Goal: Information Seeking & Learning: Learn about a topic

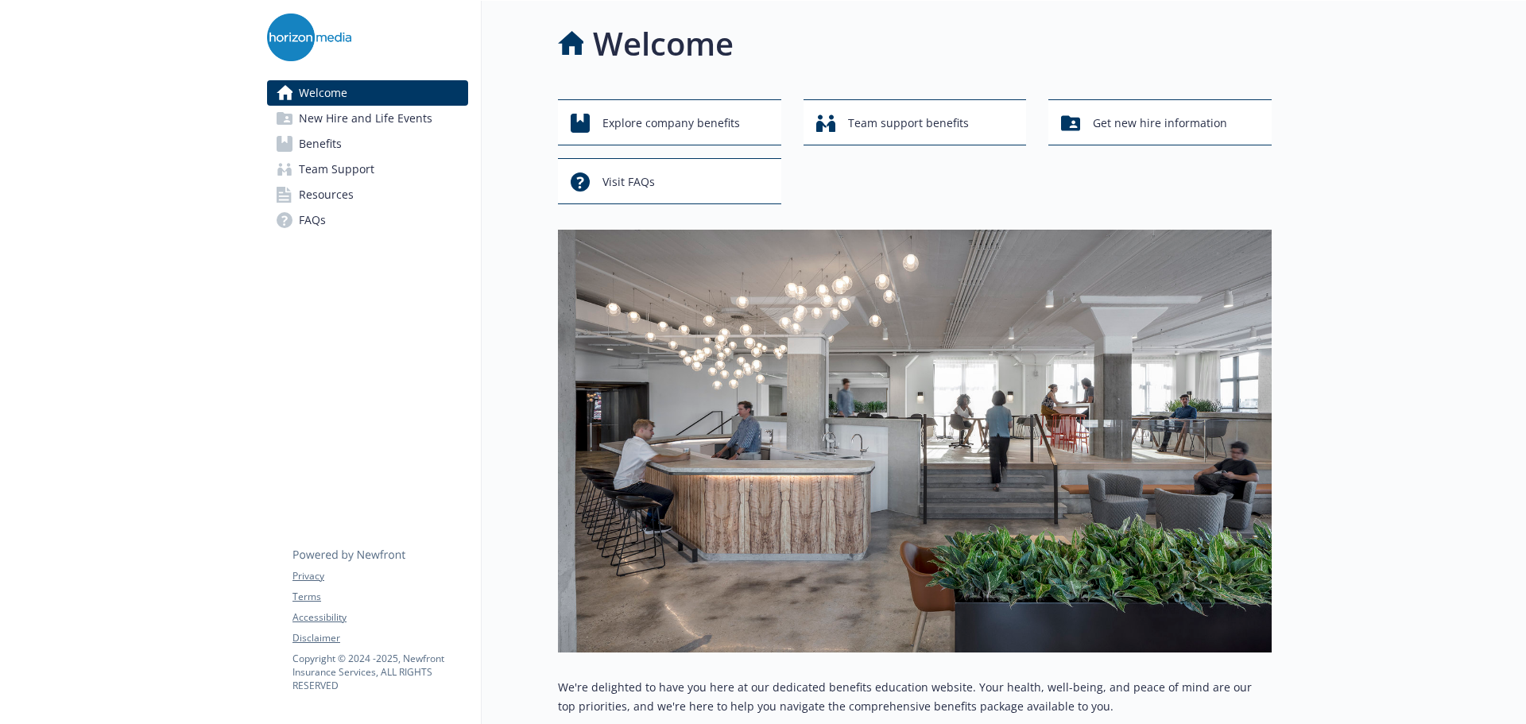
click at [373, 138] on link "Benefits" at bounding box center [367, 143] width 201 height 25
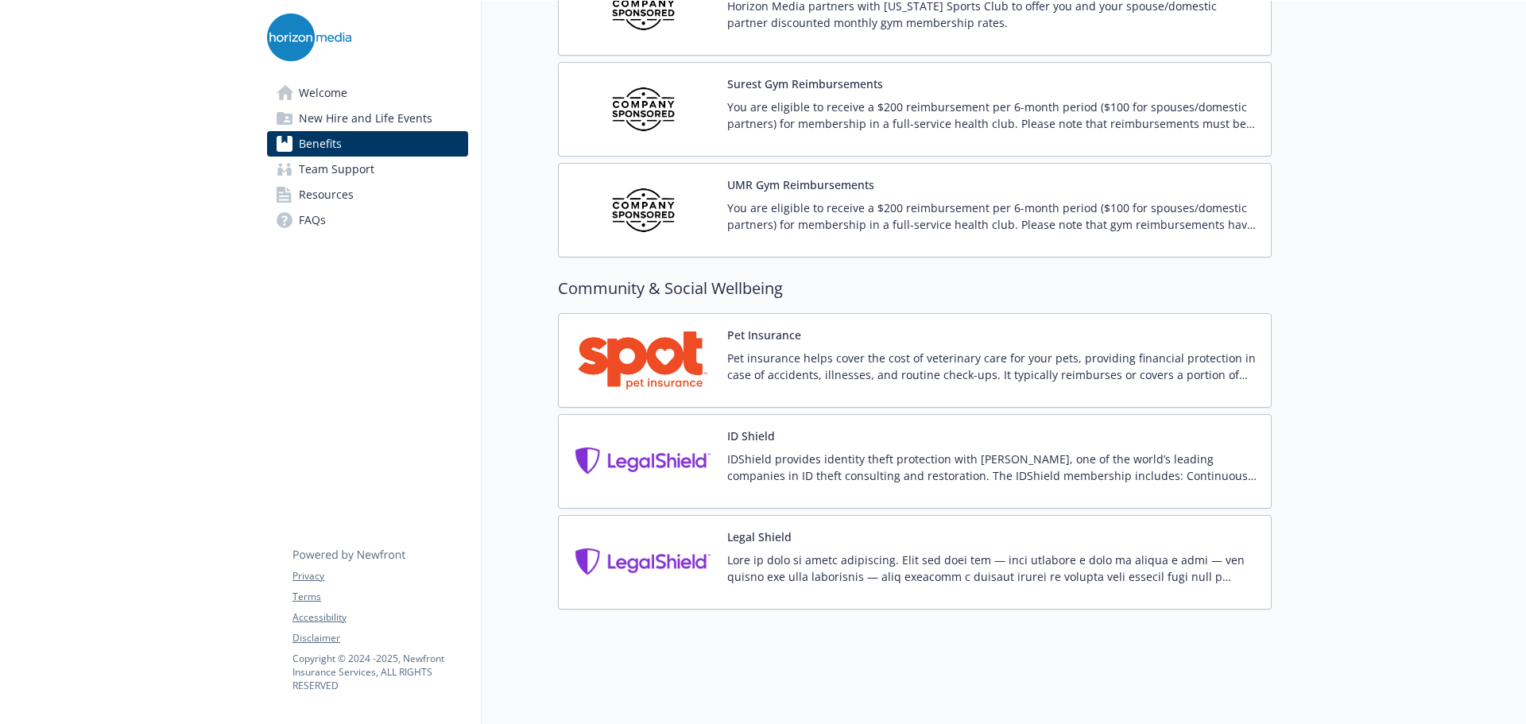
scroll to position [3897, 0]
click at [782, 99] on p "You are eligible to receive a $200 reimbursement per 6-month period ($100 for s…" at bounding box center [992, 115] width 531 height 33
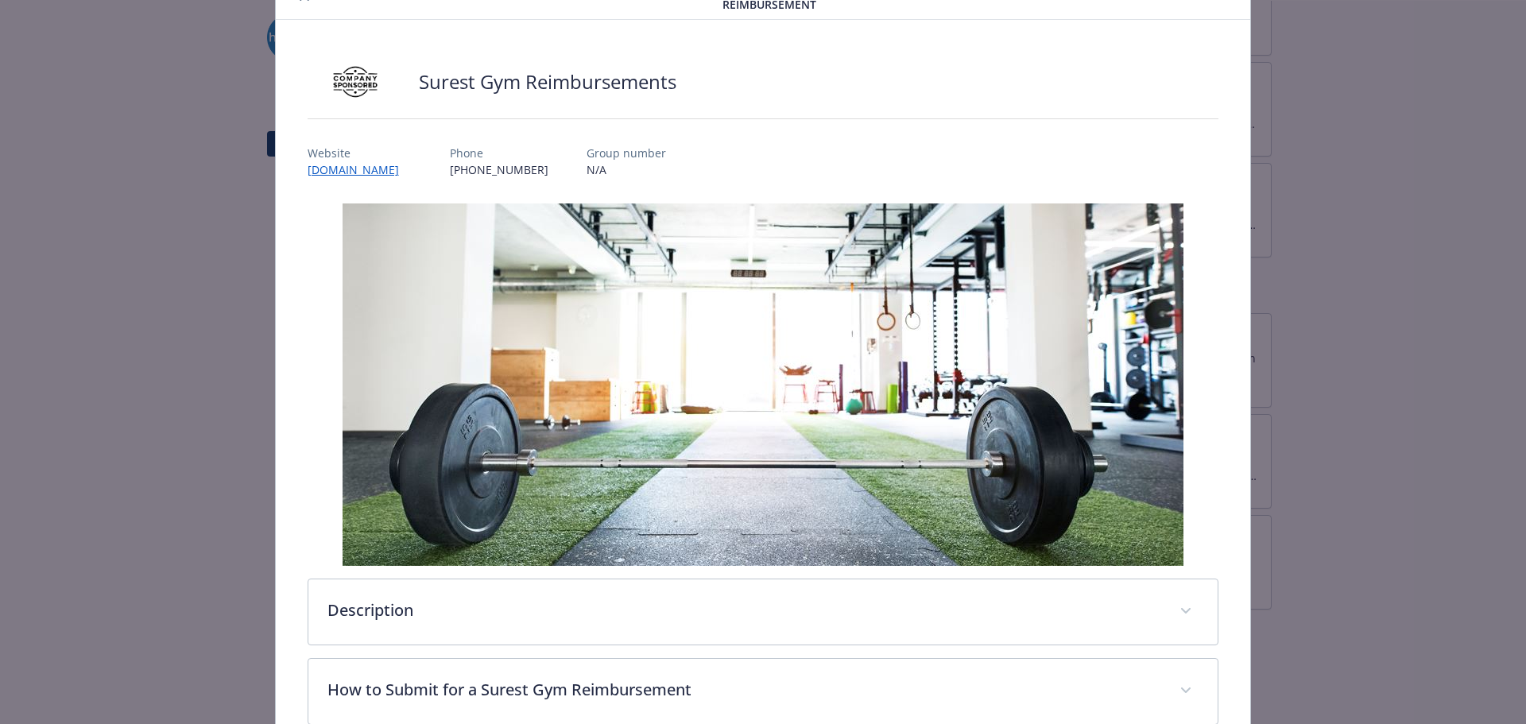
scroll to position [249, 0]
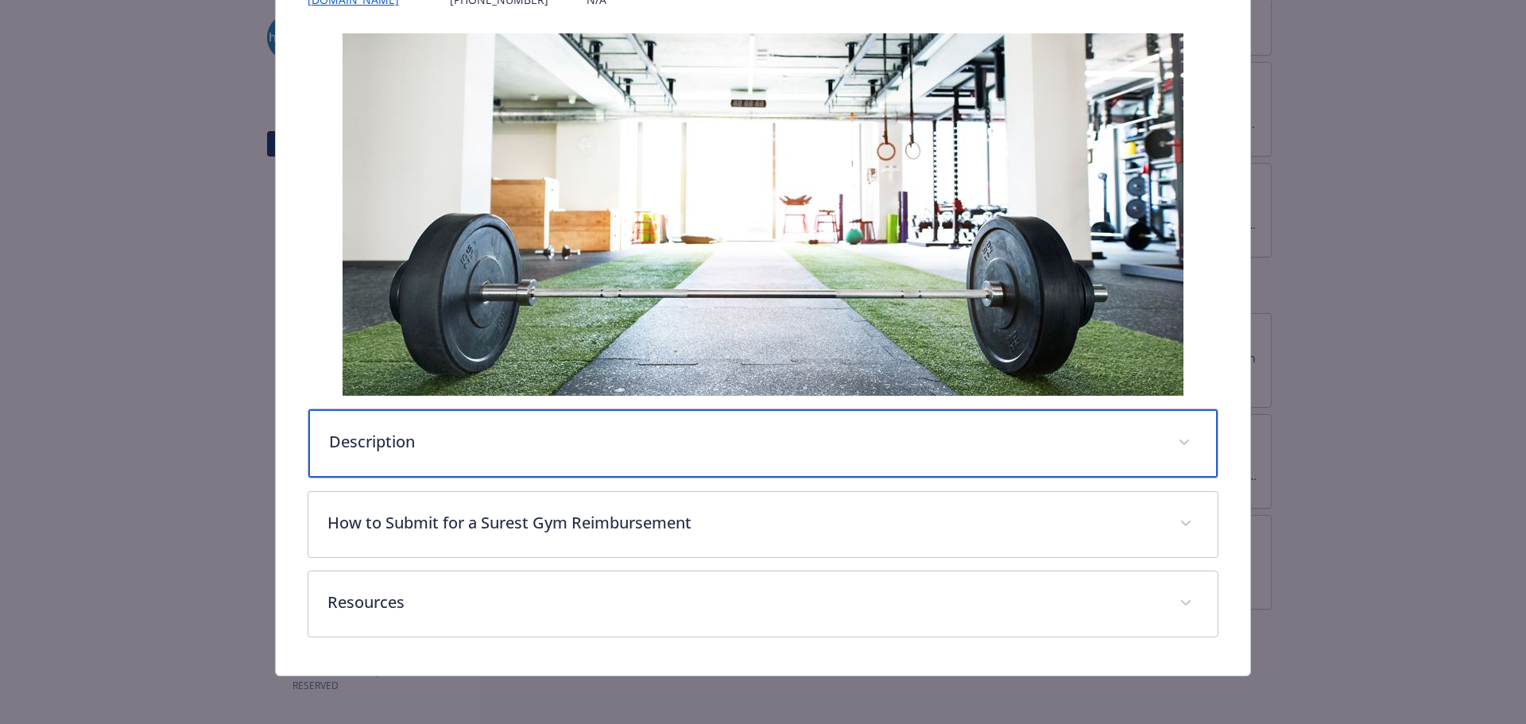
click at [447, 452] on div "Description" at bounding box center [763, 443] width 910 height 68
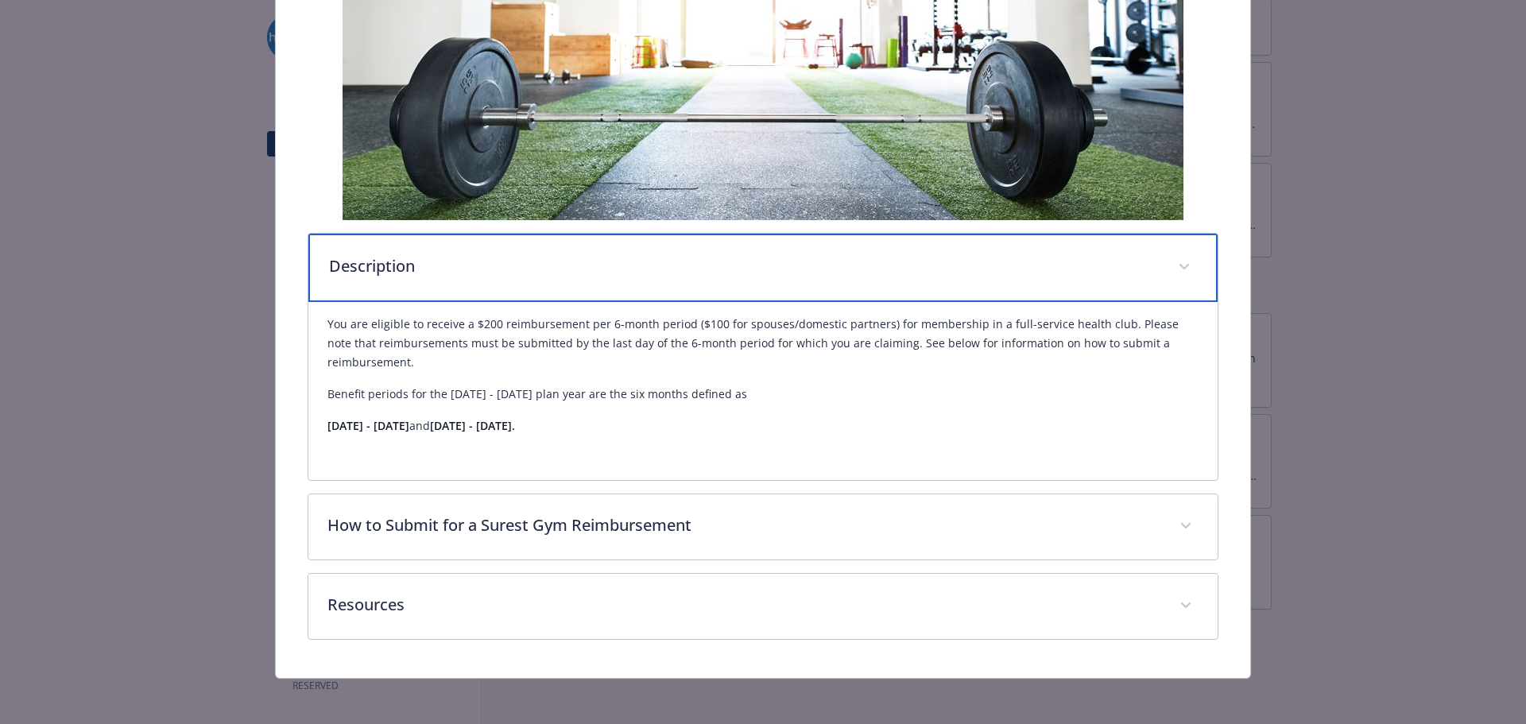
scroll to position [430, 0]
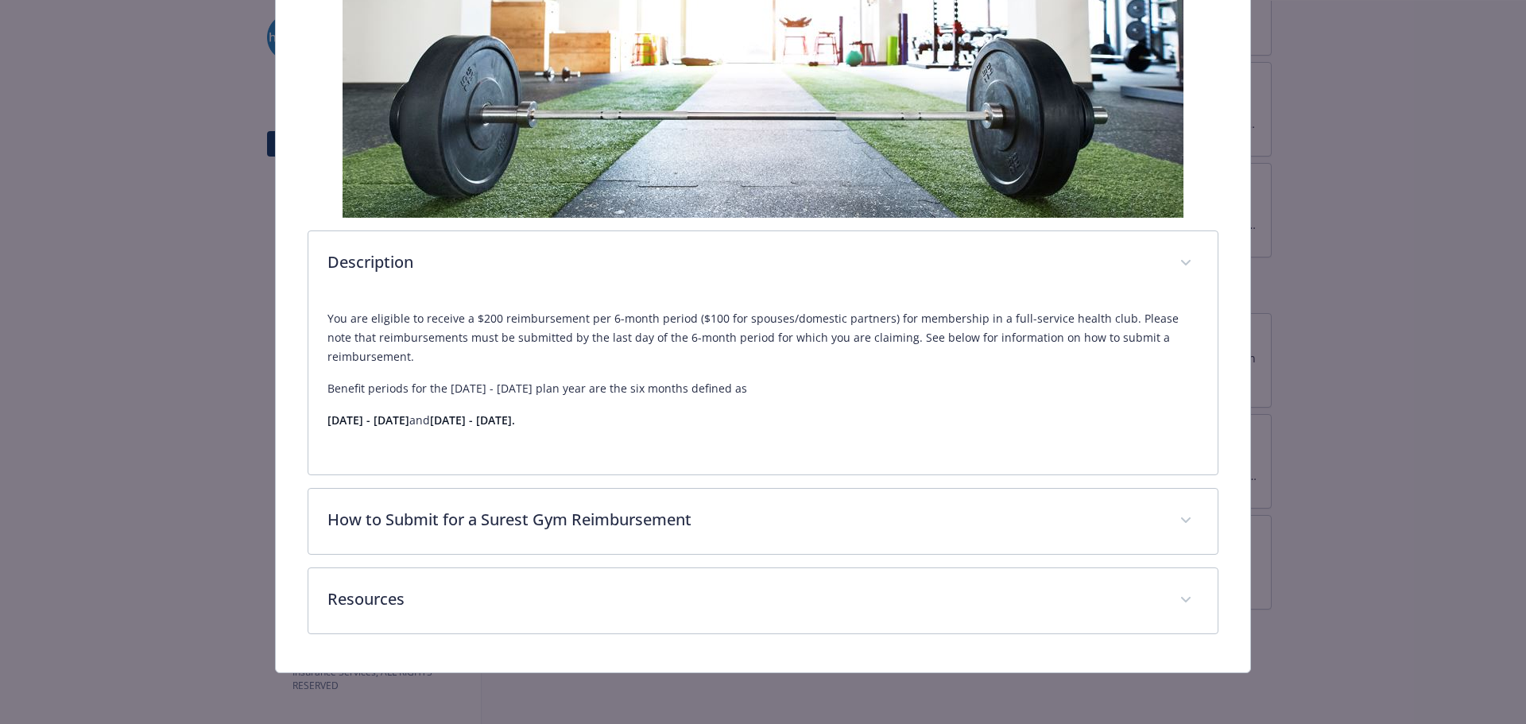
click at [1409, 393] on div "Physical Wellbeing - Surest Gym Reimbursements - Gym / Health / Fitness Stipend…" at bounding box center [763, 362] width 1526 height 724
